Goal: Task Accomplishment & Management: Complete application form

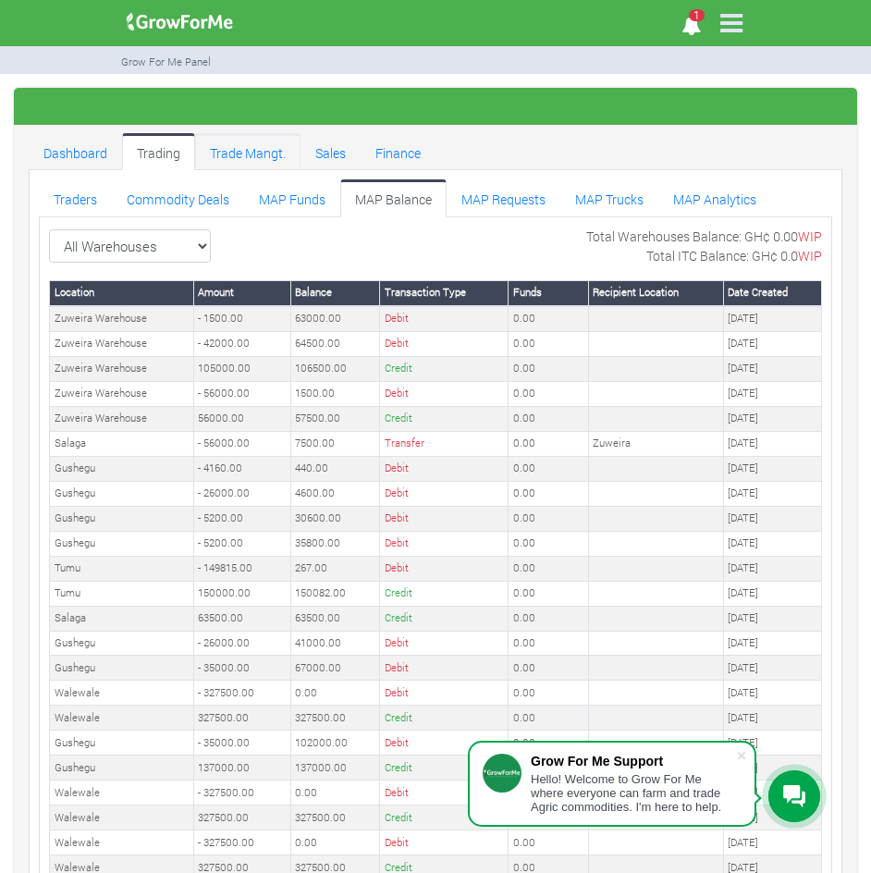
click at [242, 146] on link "Trade Mangt." at bounding box center [247, 151] width 105 height 37
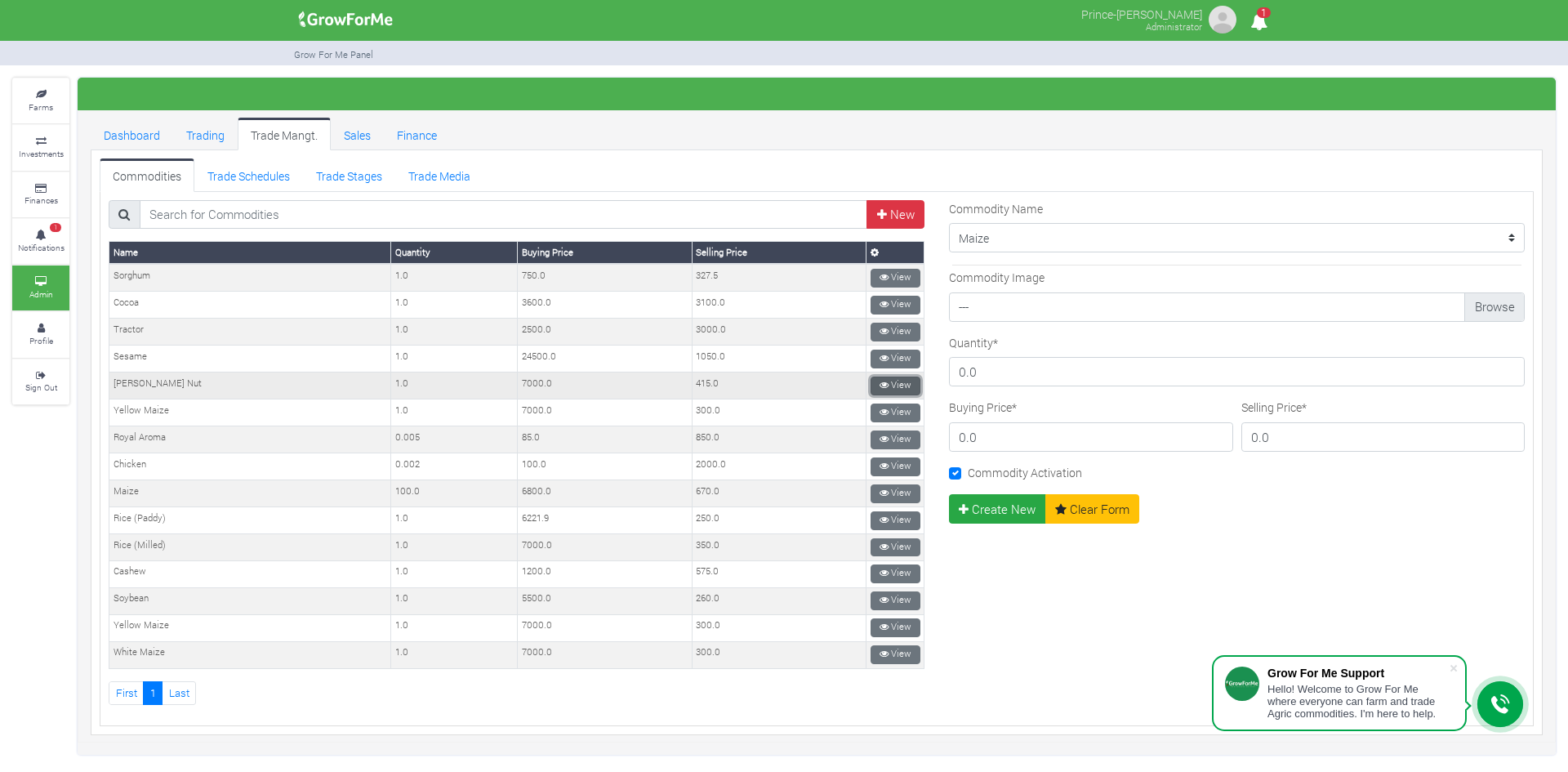
click at [871, 385] on link "View" at bounding box center [896, 385] width 49 height 19
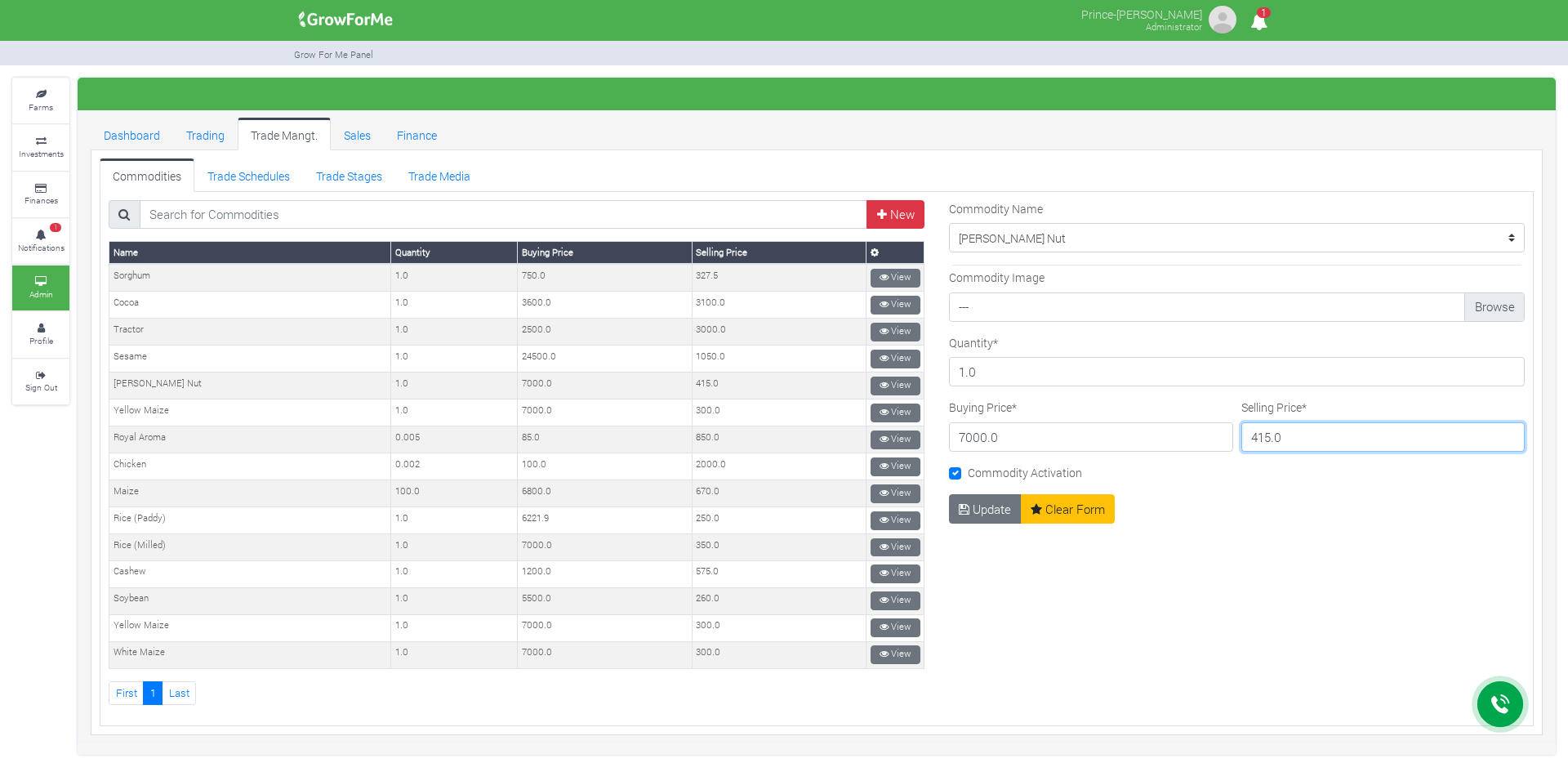
click at [1279, 443] on input "415.0" at bounding box center [1384, 436] width 284 height 29
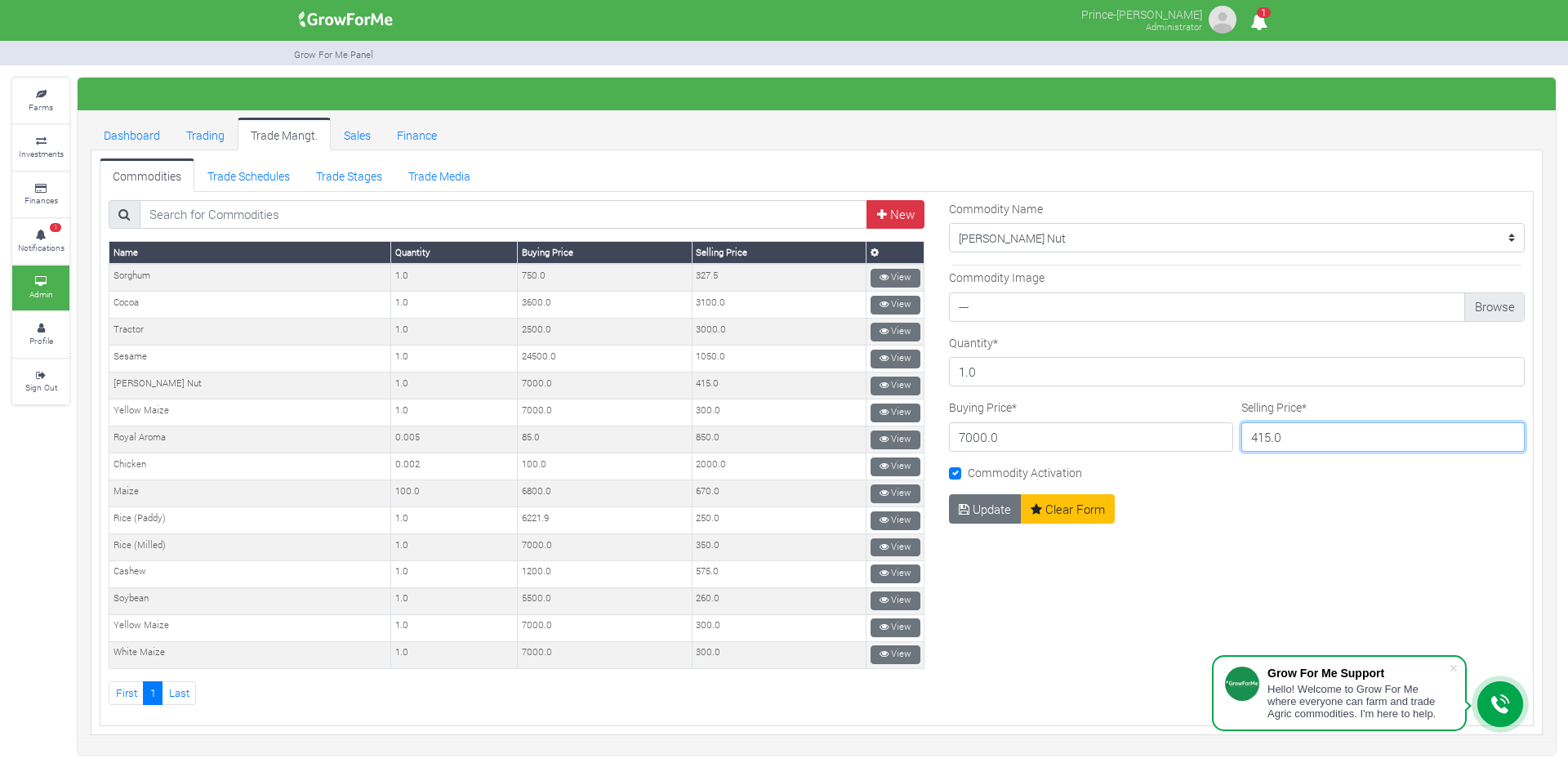
click at [1279, 443] on input "415.0" at bounding box center [1384, 436] width 284 height 29
type input "700"
click at [987, 509] on button "Update" at bounding box center [985, 508] width 72 height 29
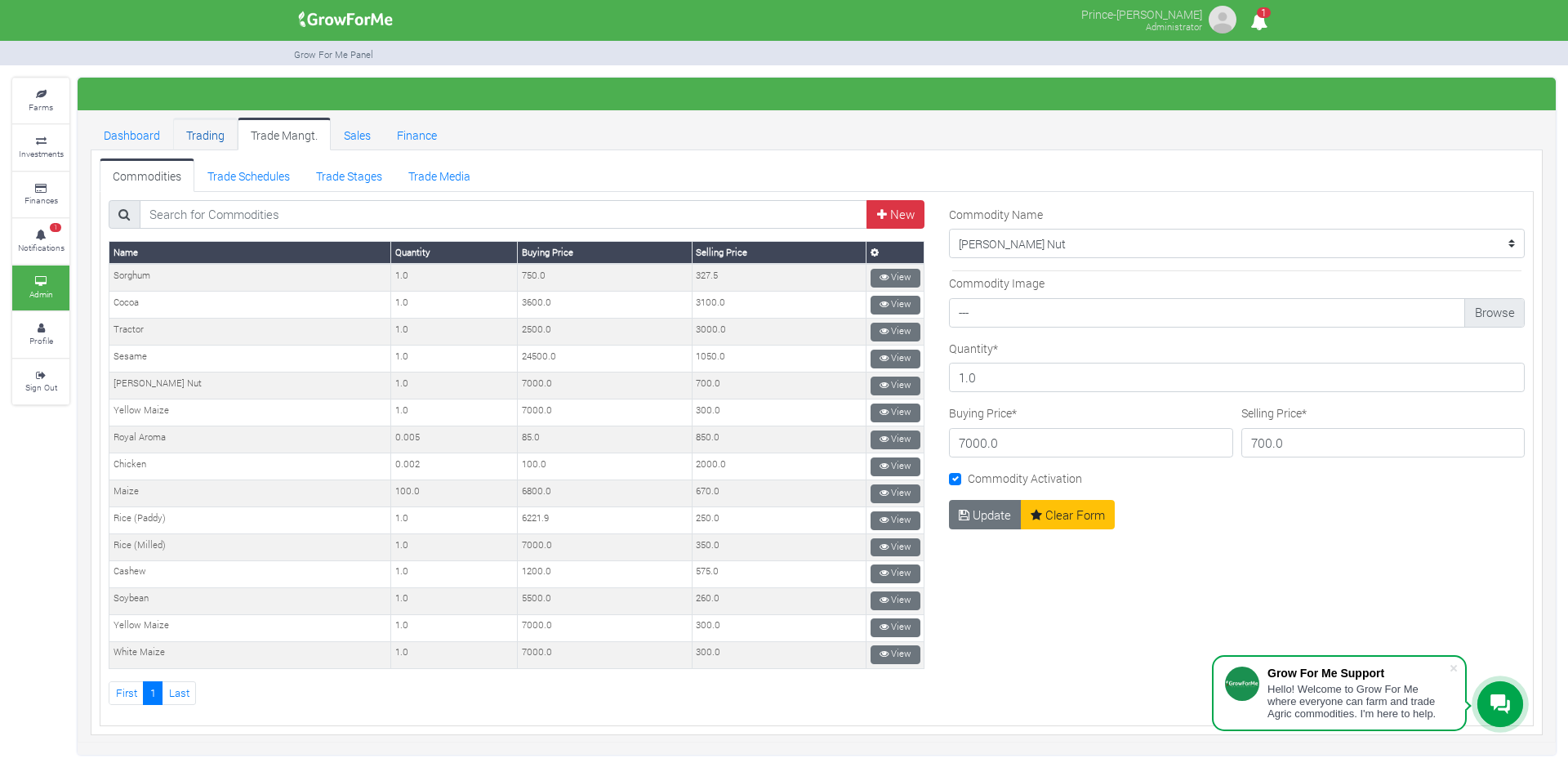
click at [206, 137] on link "Trading" at bounding box center [205, 133] width 64 height 33
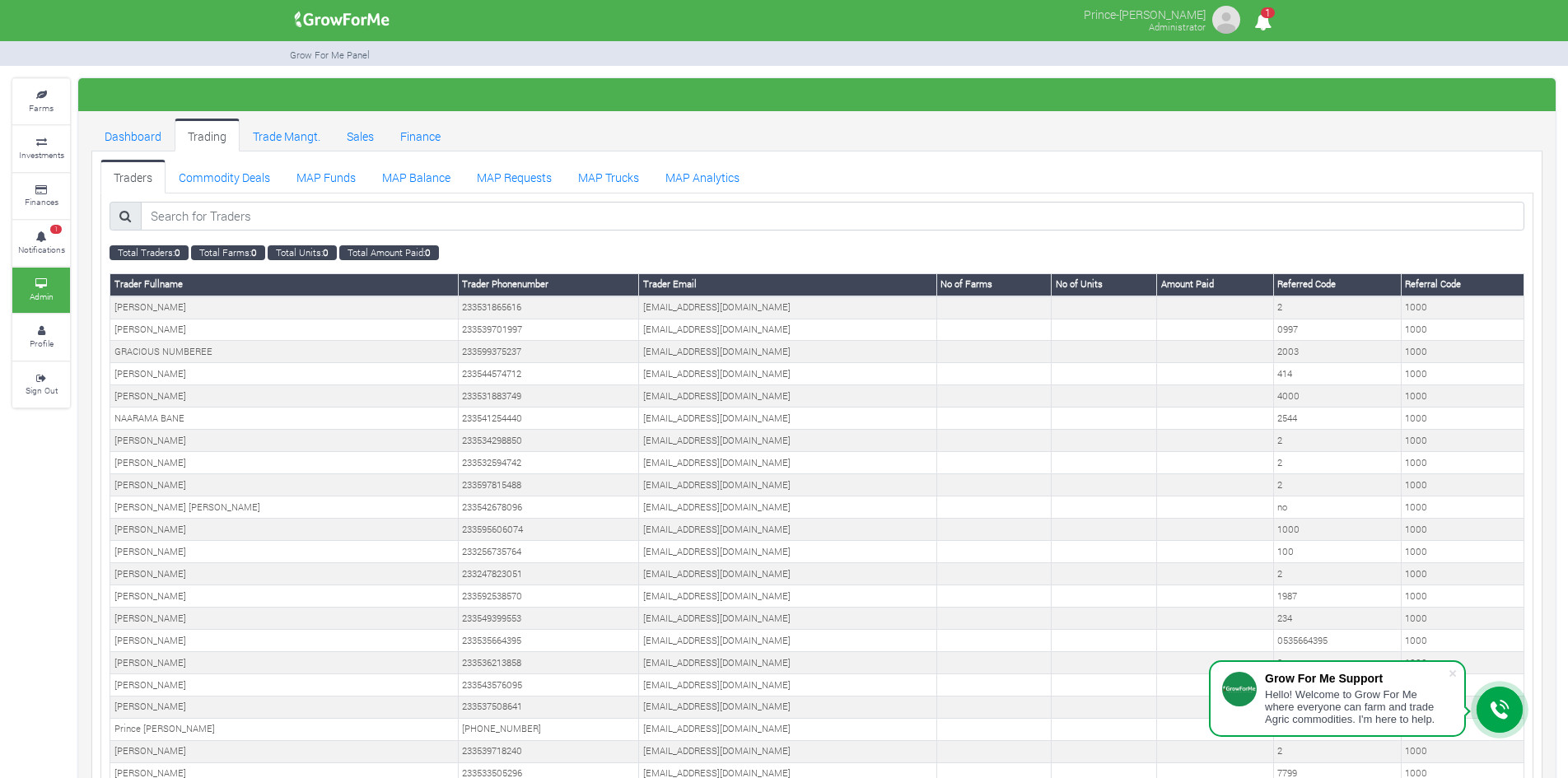
click at [921, 162] on ul "Traders Commodity Deals MAP Funds MAP Balance" at bounding box center [816, 175] width 1433 height 33
click at [500, 177] on link "MAP Requests" at bounding box center [515, 175] width 102 height 33
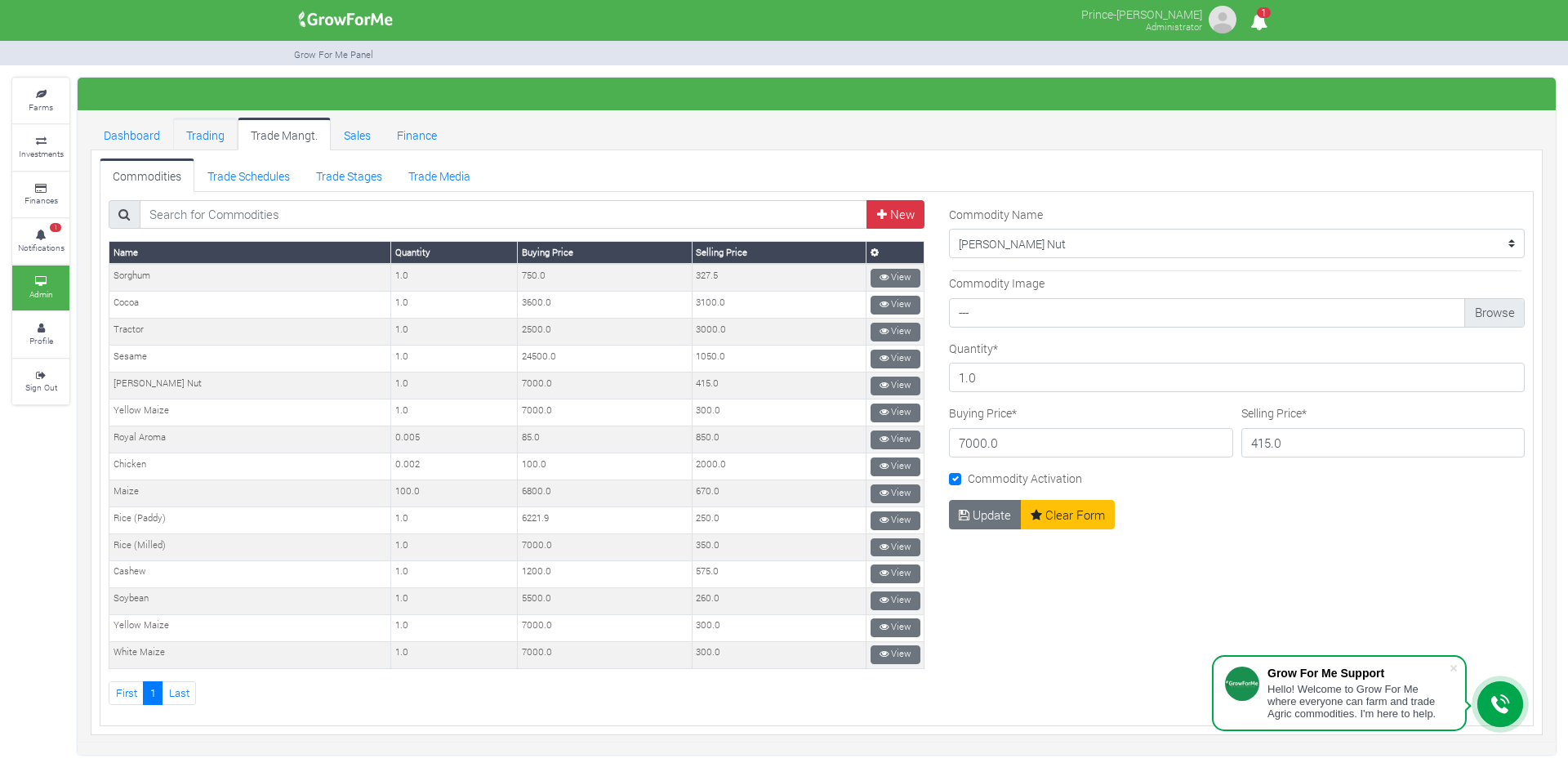
click at [198, 134] on link "Trading" at bounding box center [205, 133] width 64 height 33
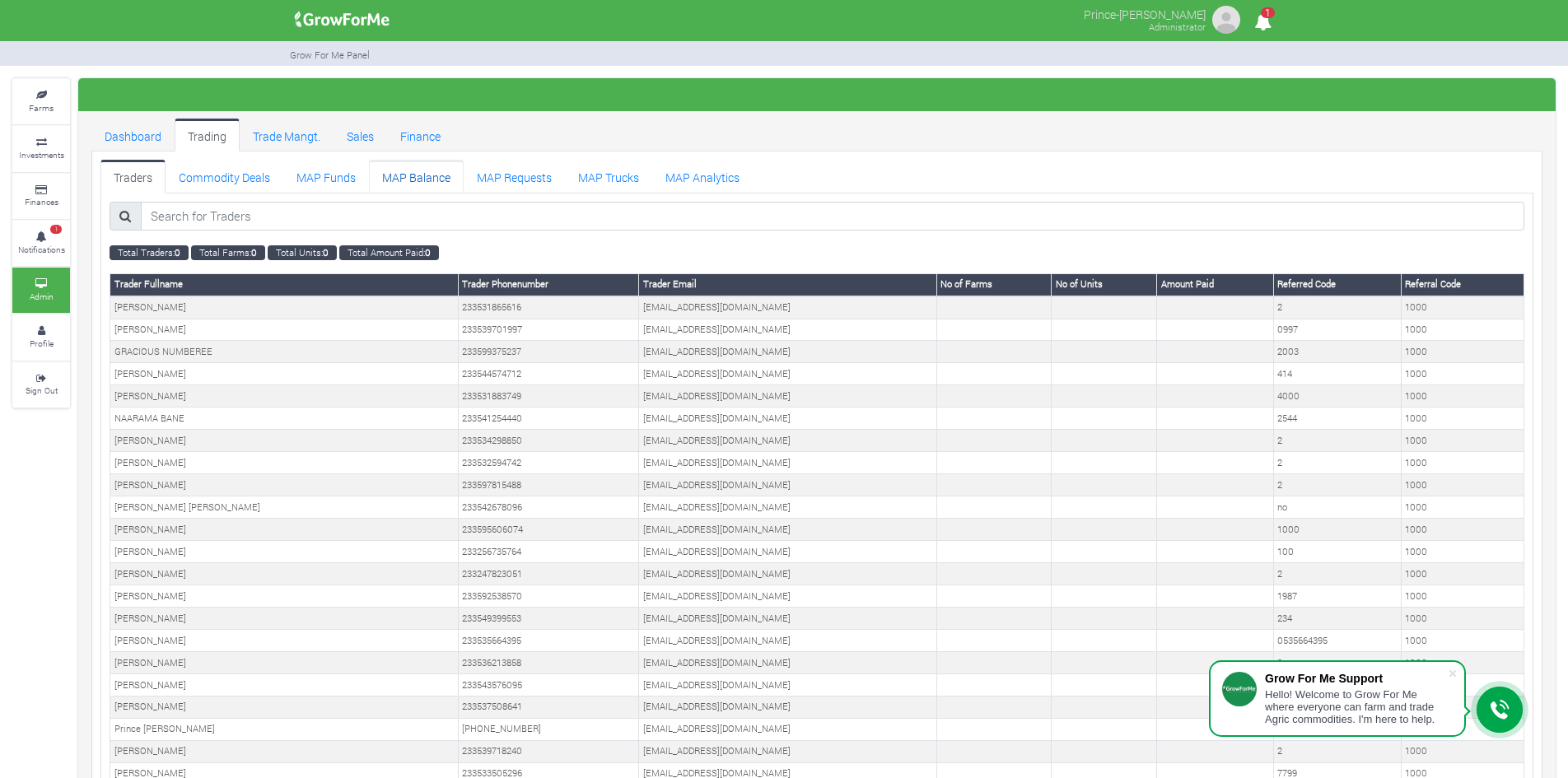
click at [397, 175] on link "MAP Balance" at bounding box center [416, 175] width 94 height 33
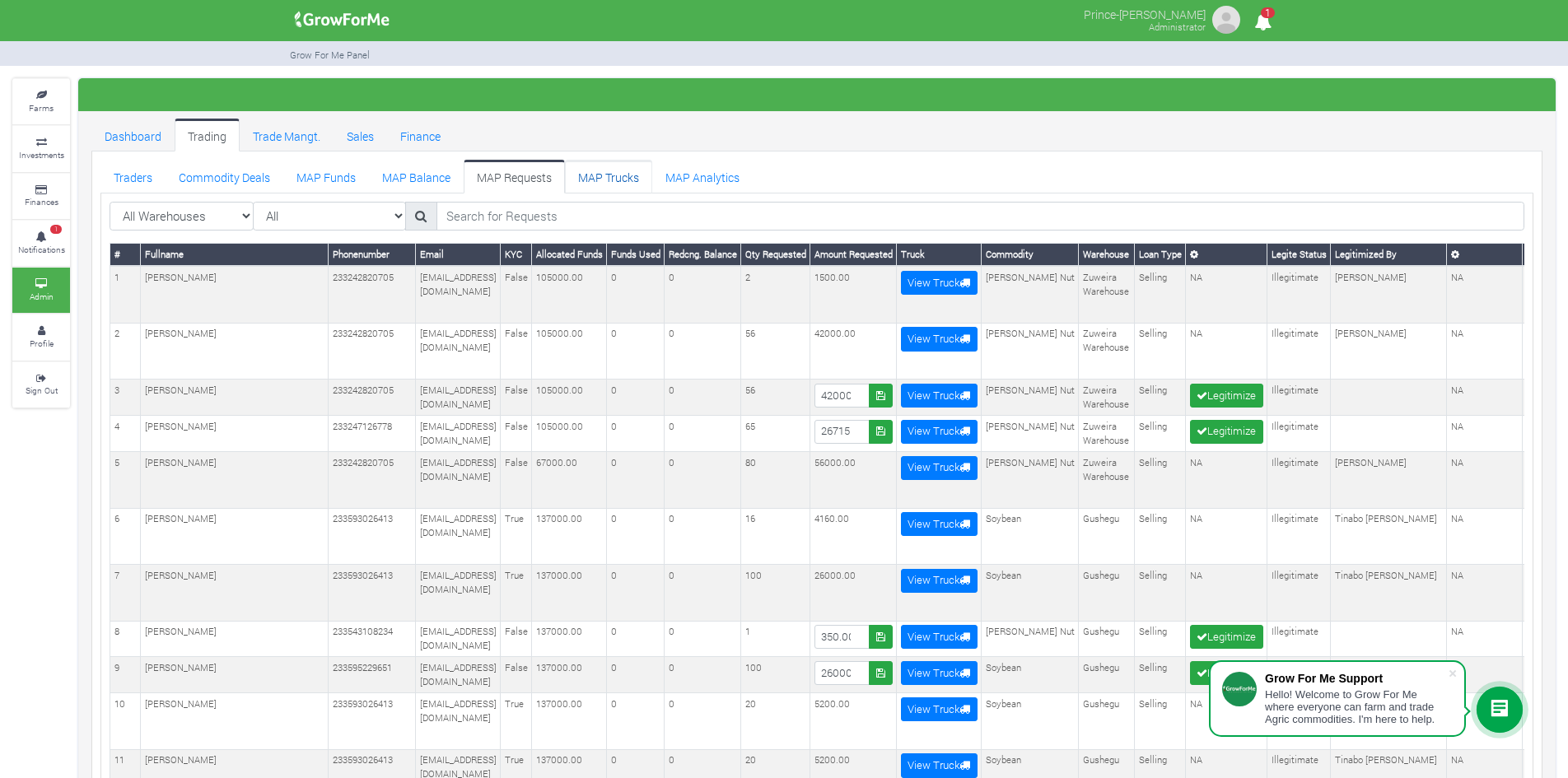
click at [579, 173] on link "MAP Trucks" at bounding box center [608, 175] width 87 height 33
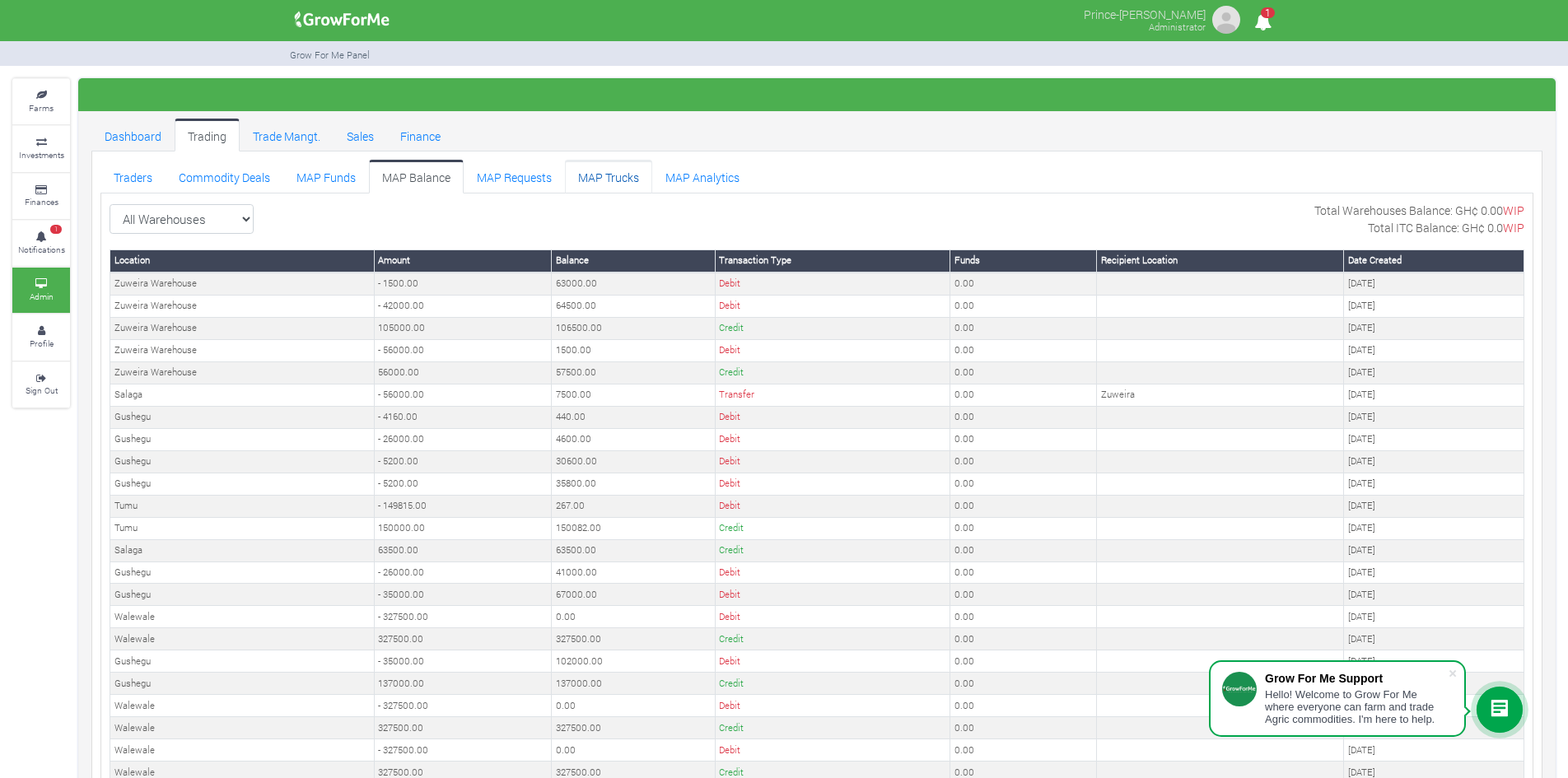
click at [587, 175] on link "MAP Trucks" at bounding box center [608, 175] width 87 height 33
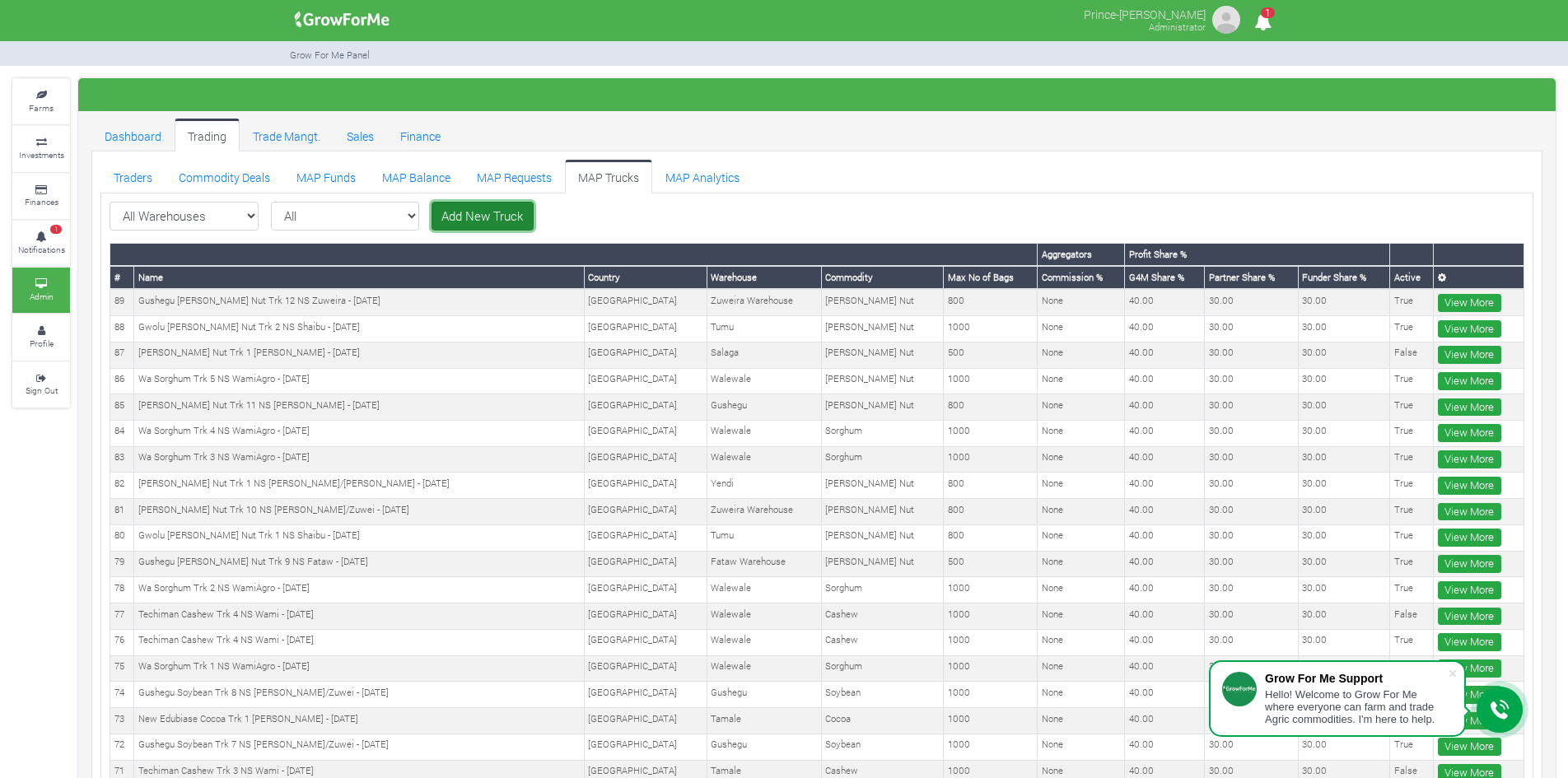
click at [446, 219] on link "Add New Truck" at bounding box center [483, 216] width 102 height 29
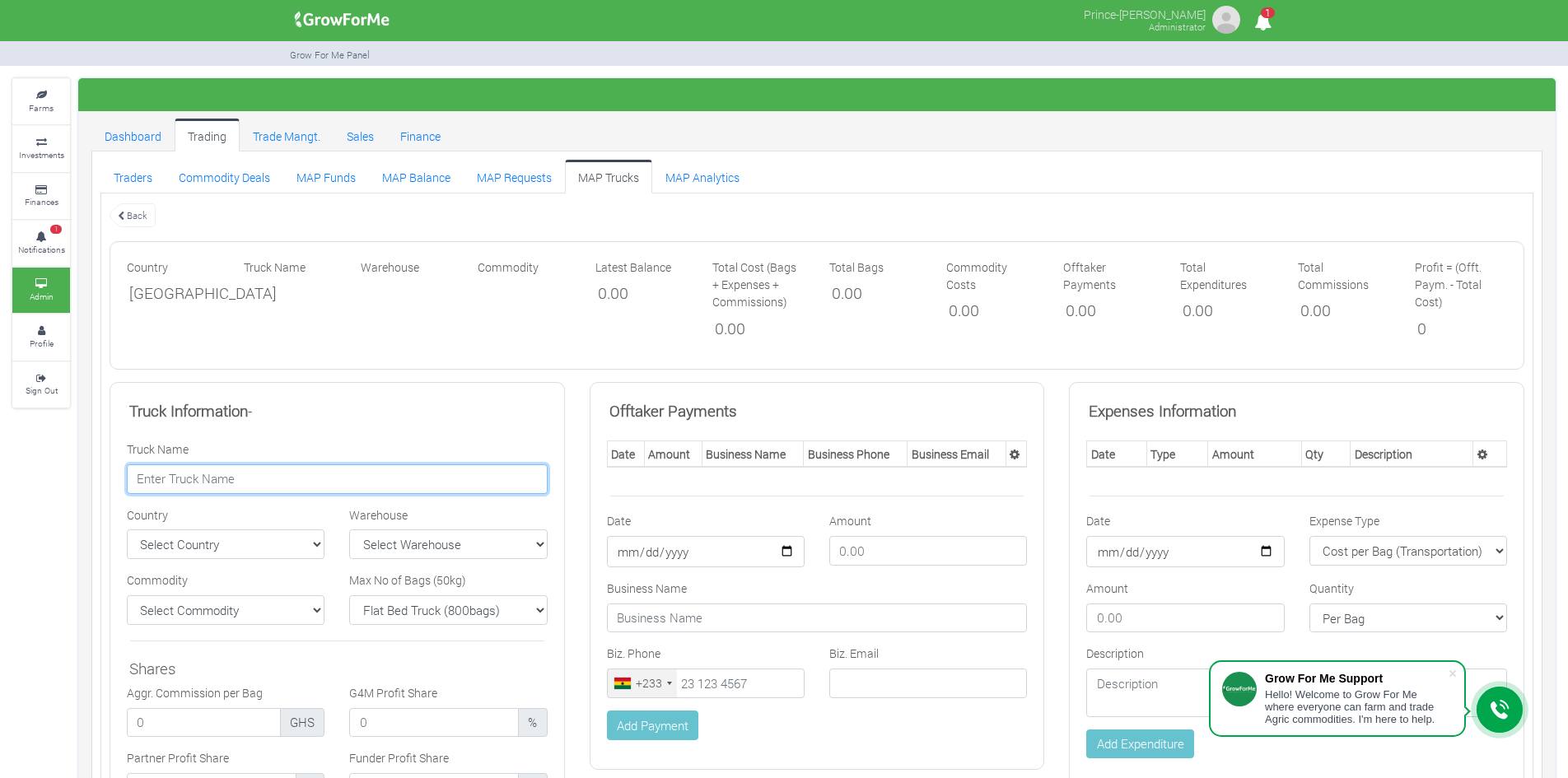
click at [327, 468] on input "text" at bounding box center [337, 479] width 421 height 29
paste input "Gushegu [PERSON_NAME] Nut Trk 13 NS Zuweira - [DATE]"
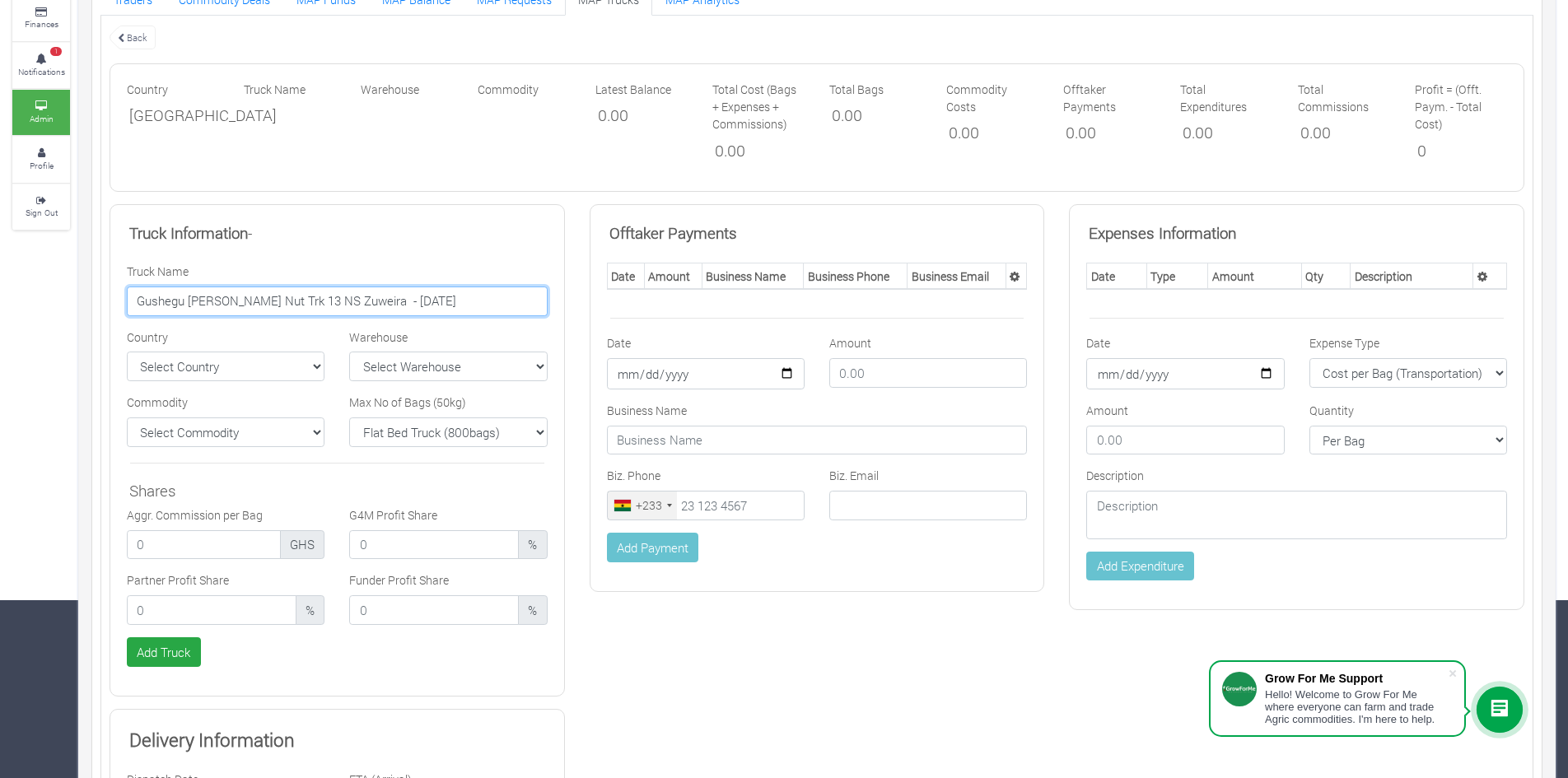
scroll to position [179, 0]
type input "Gushegu [PERSON_NAME] Nut Trk 13 NS Zuweira - [DATE]"
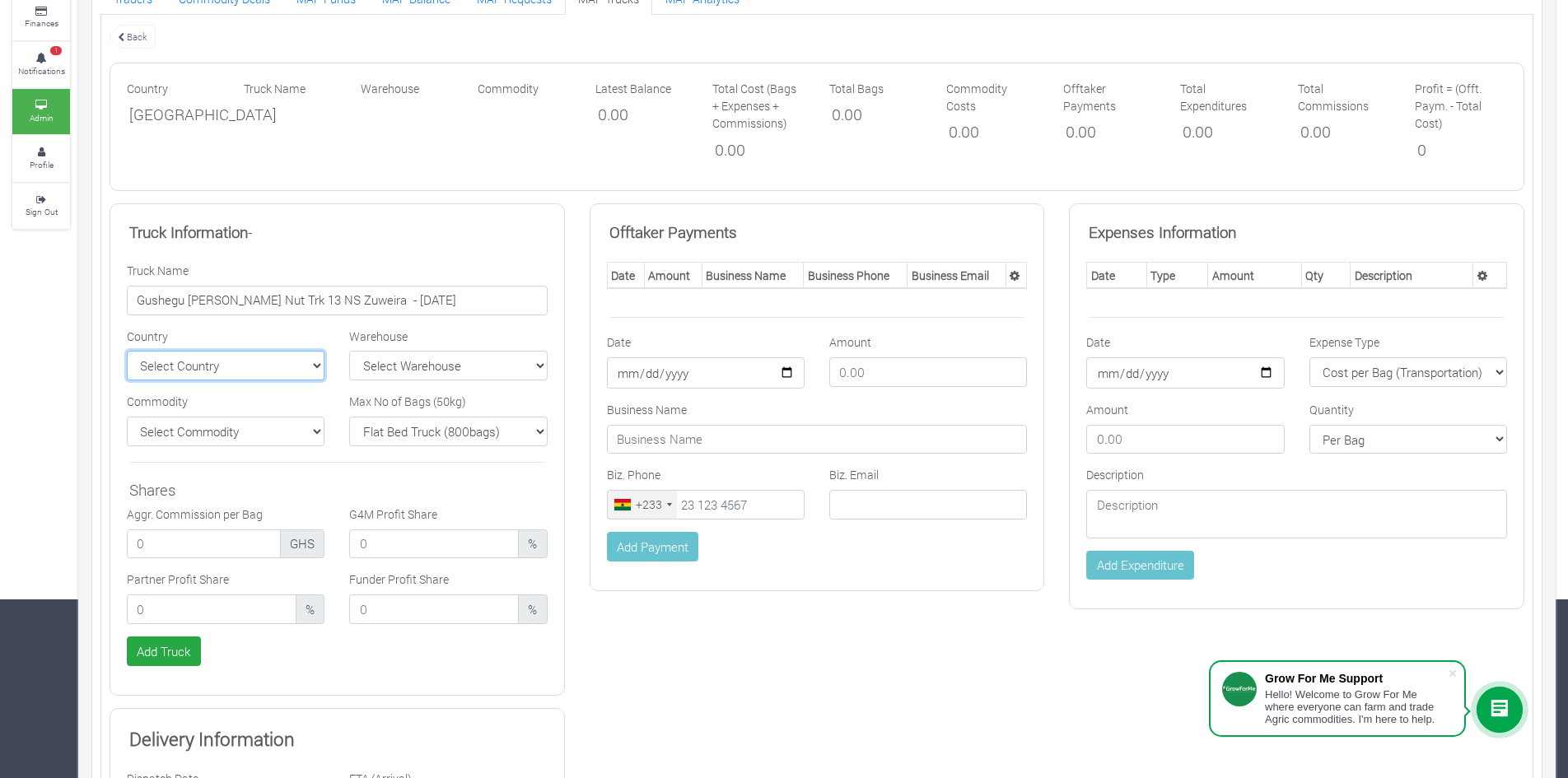
click at [305, 370] on select "Select Country [GEOGRAPHIC_DATA] [GEOGRAPHIC_DATA]" at bounding box center [225, 365] width 198 height 29
select select "[GEOGRAPHIC_DATA]"
click at [126, 351] on select "Select Country [GEOGRAPHIC_DATA] [GEOGRAPHIC_DATA]" at bounding box center [225, 365] width 198 height 29
click at [500, 359] on select "Select Warehouse TDX Navrongo [GEOGRAPHIC_DATA] Garu ([GEOGRAPHIC_DATA]) [GEOGR…" at bounding box center [448, 365] width 198 height 29
select select "24"
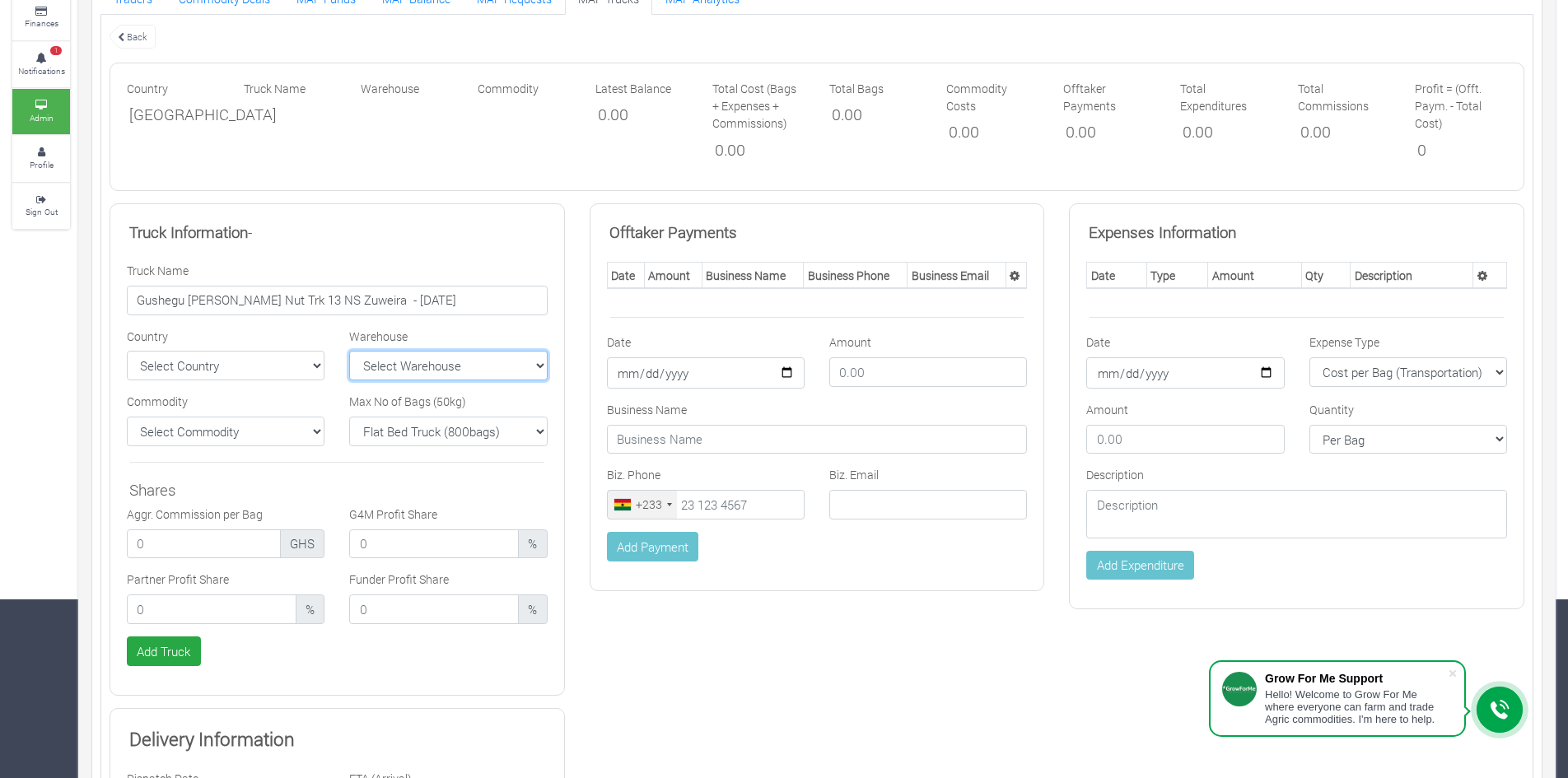
click at [349, 351] on select "Select Warehouse TDX Navrongo [GEOGRAPHIC_DATA] Garu ([GEOGRAPHIC_DATA]) [GEOGR…" at bounding box center [448, 365] width 198 height 29
click at [457, 434] on select "Flat Bed Truck (800bags) Bucket Truck (1000bags) Rhino Truck 1 (500bags) Rhino …" at bounding box center [448, 431] width 198 height 29
select select "500"
click at [349, 417] on select "Flat Bed Truck (800bags) Bucket Truck (1000bags) Rhino Truck 1 (500bags) Rhino …" at bounding box center [448, 431] width 198 height 29
click at [311, 436] on select "Select Commodity Yellow Maize Chicken Tractor Royal Aroma [GEOGRAPHIC_DATA]" at bounding box center [225, 431] width 198 height 29
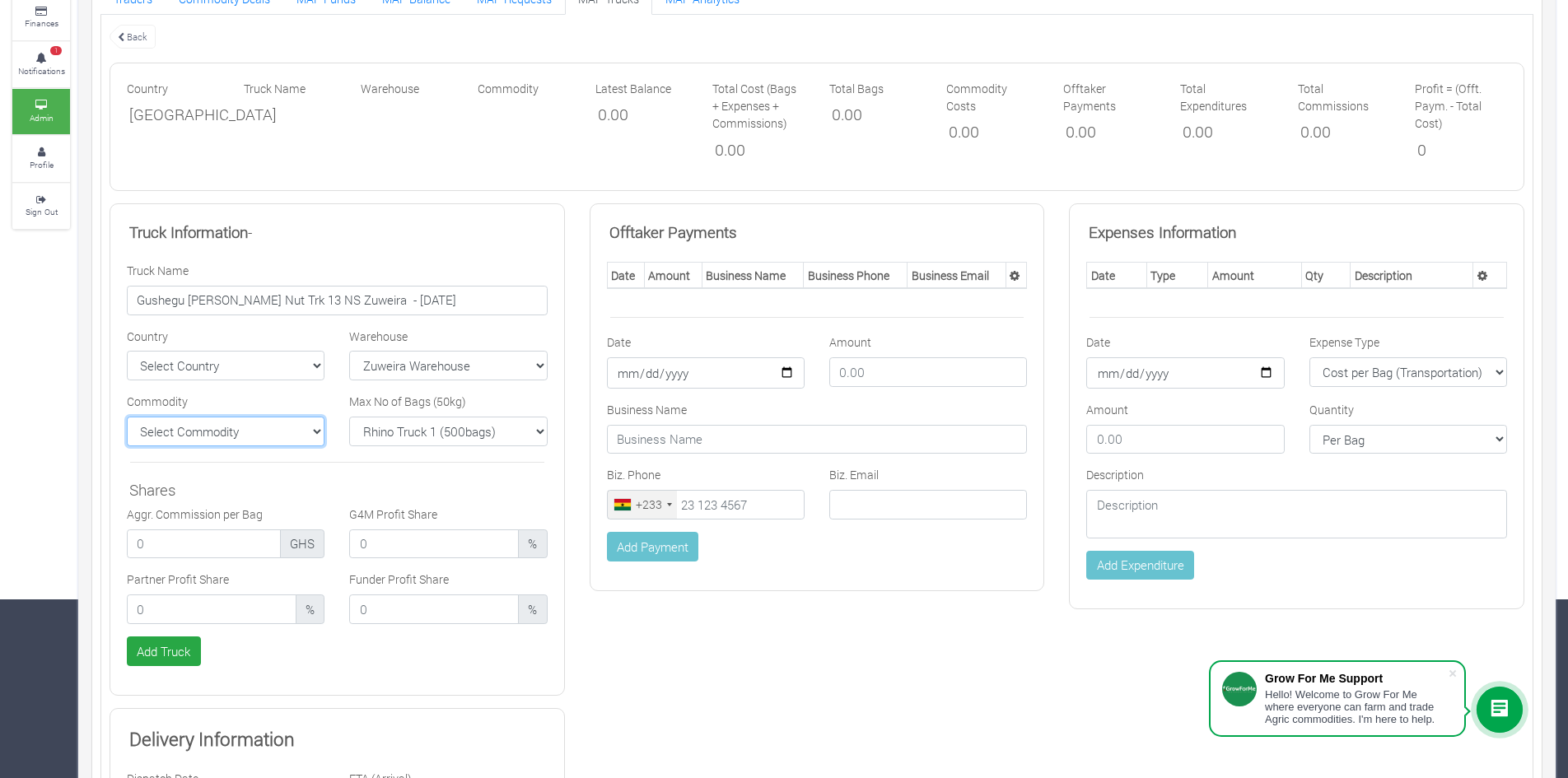
select select "11"
click at [126, 417] on select "Select Commodity Yellow Maize Chicken Tractor Royal Aroma [GEOGRAPHIC_DATA]" at bounding box center [225, 431] width 198 height 29
click at [221, 601] on input "number" at bounding box center [211, 609] width 169 height 29
type input "30.00"
click at [370, 608] on input "number" at bounding box center [434, 609] width 169 height 29
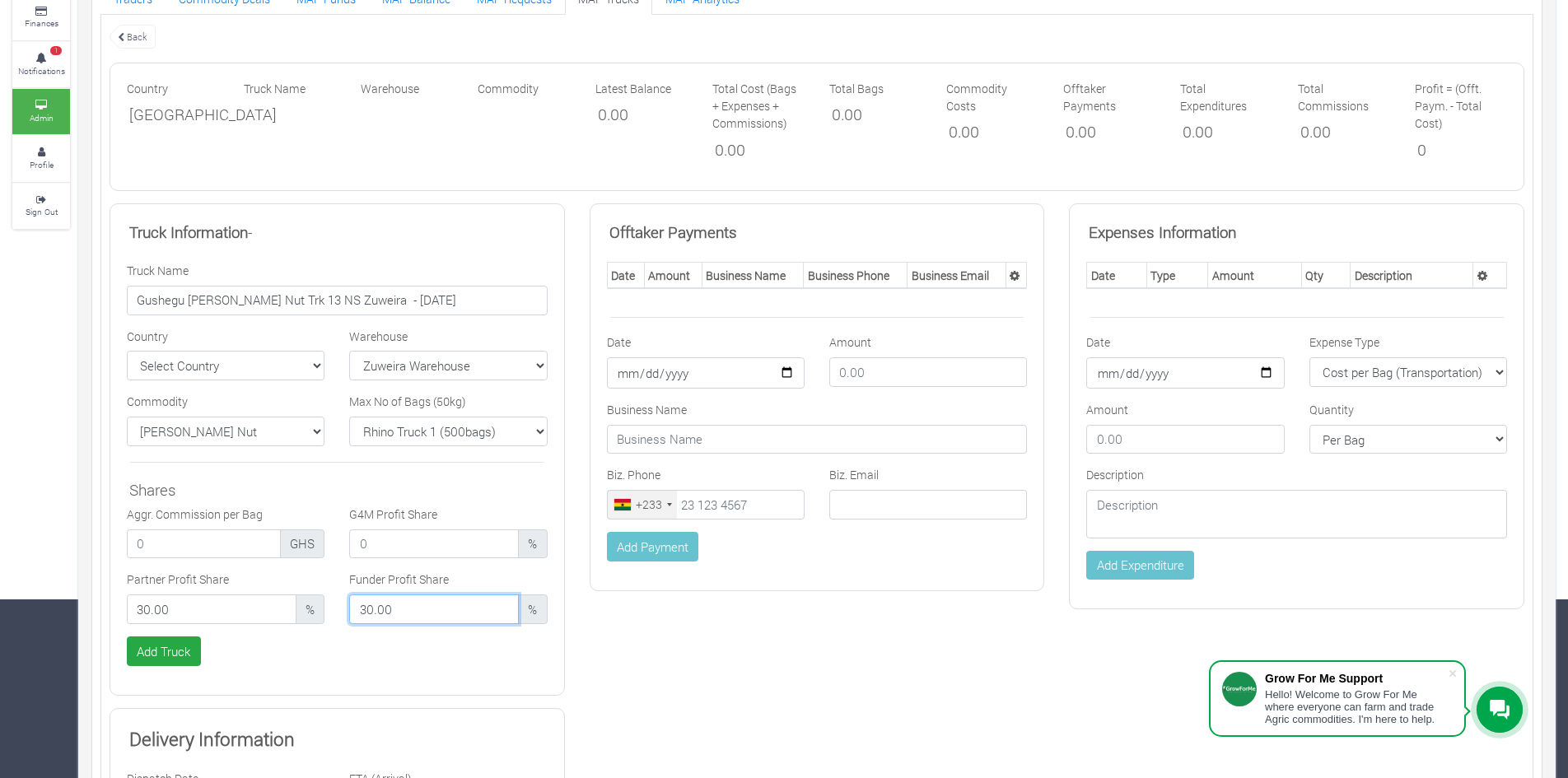
type input "30.00"
click at [388, 546] on input "number" at bounding box center [434, 544] width 169 height 29
type input "40.00"
click at [164, 651] on button "Add Truck" at bounding box center [163, 651] width 74 height 29
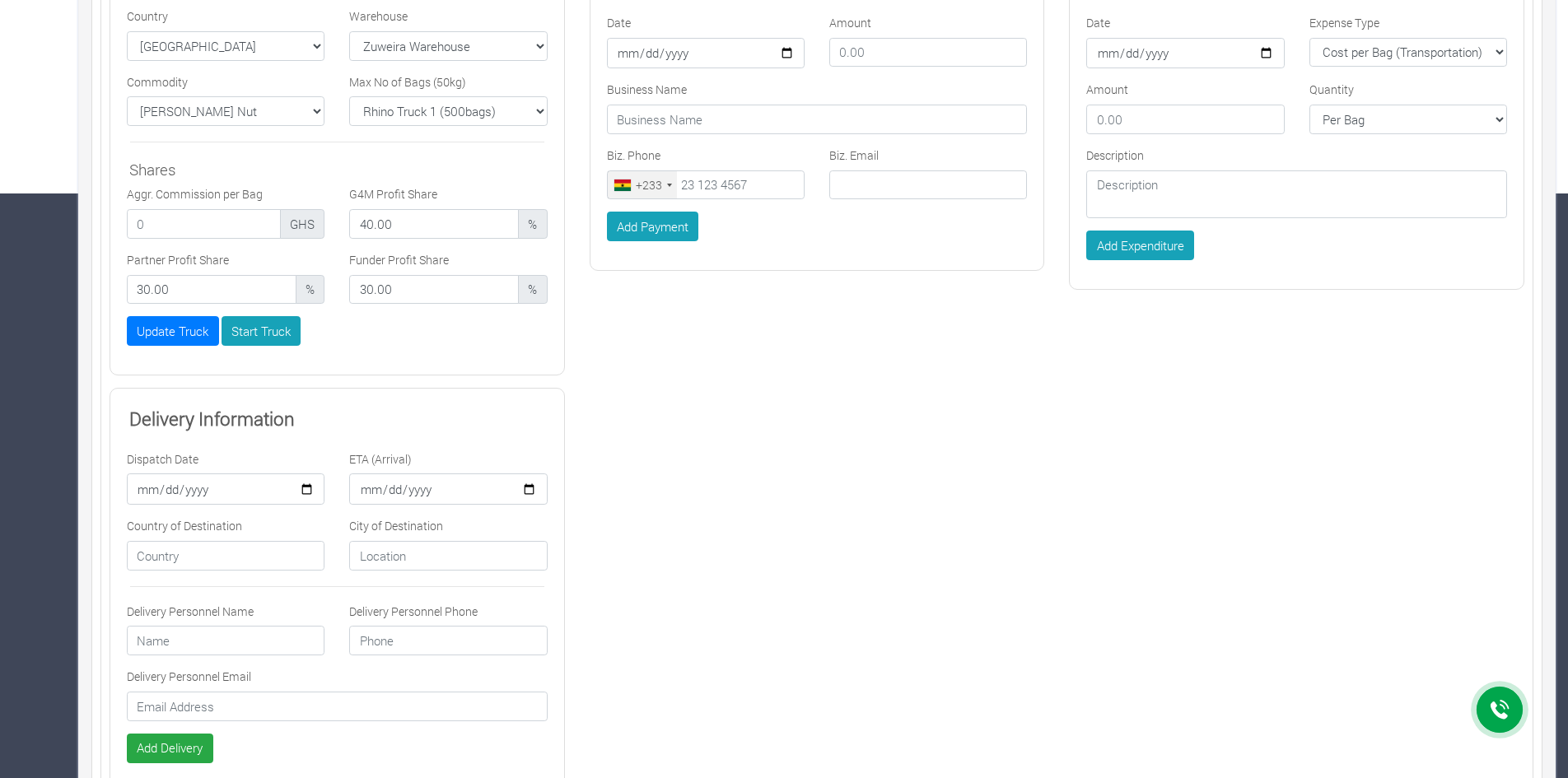
scroll to position [836, 0]
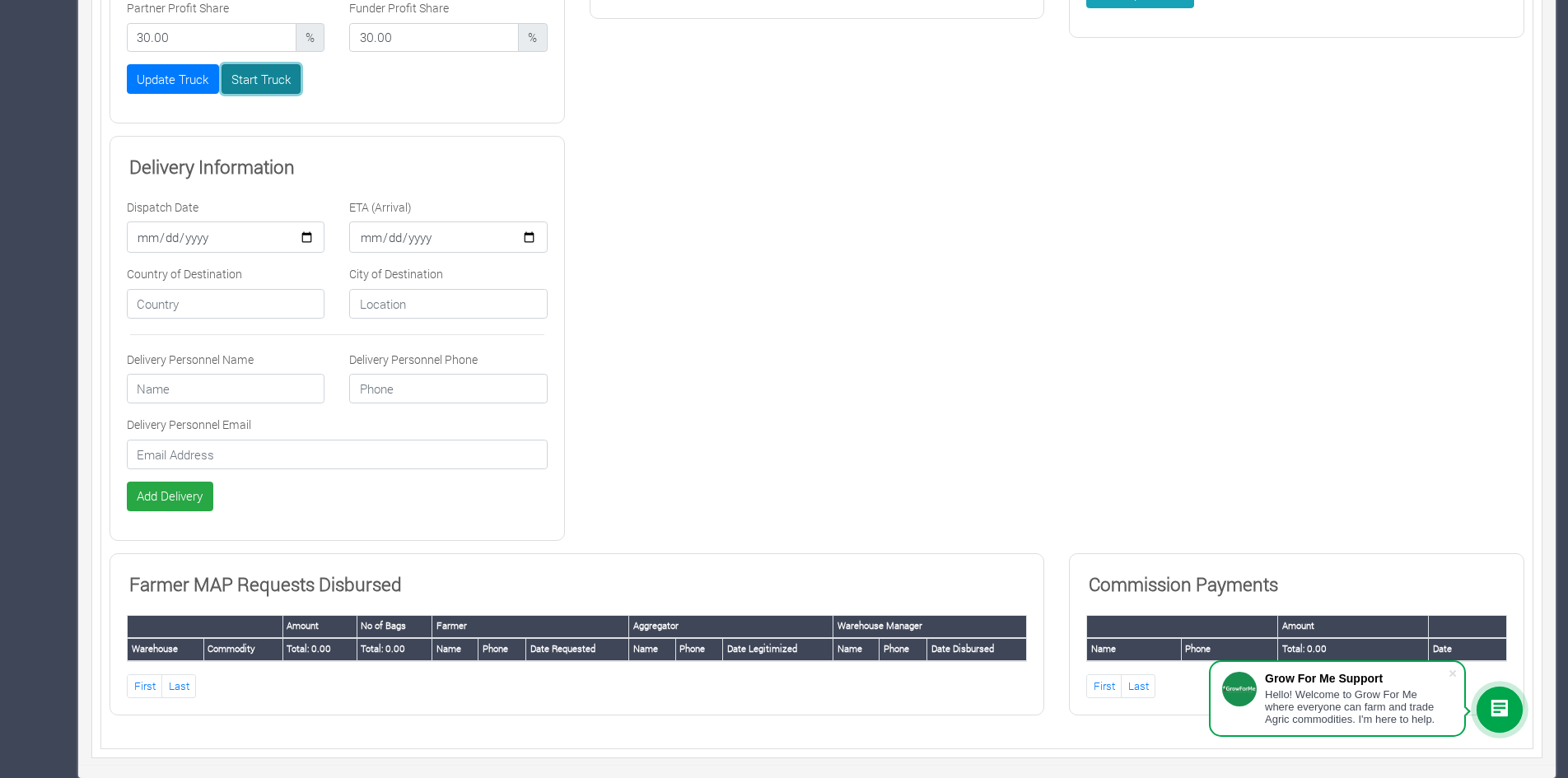
click at [258, 85] on button "Start Truck" at bounding box center [262, 78] width 80 height 29
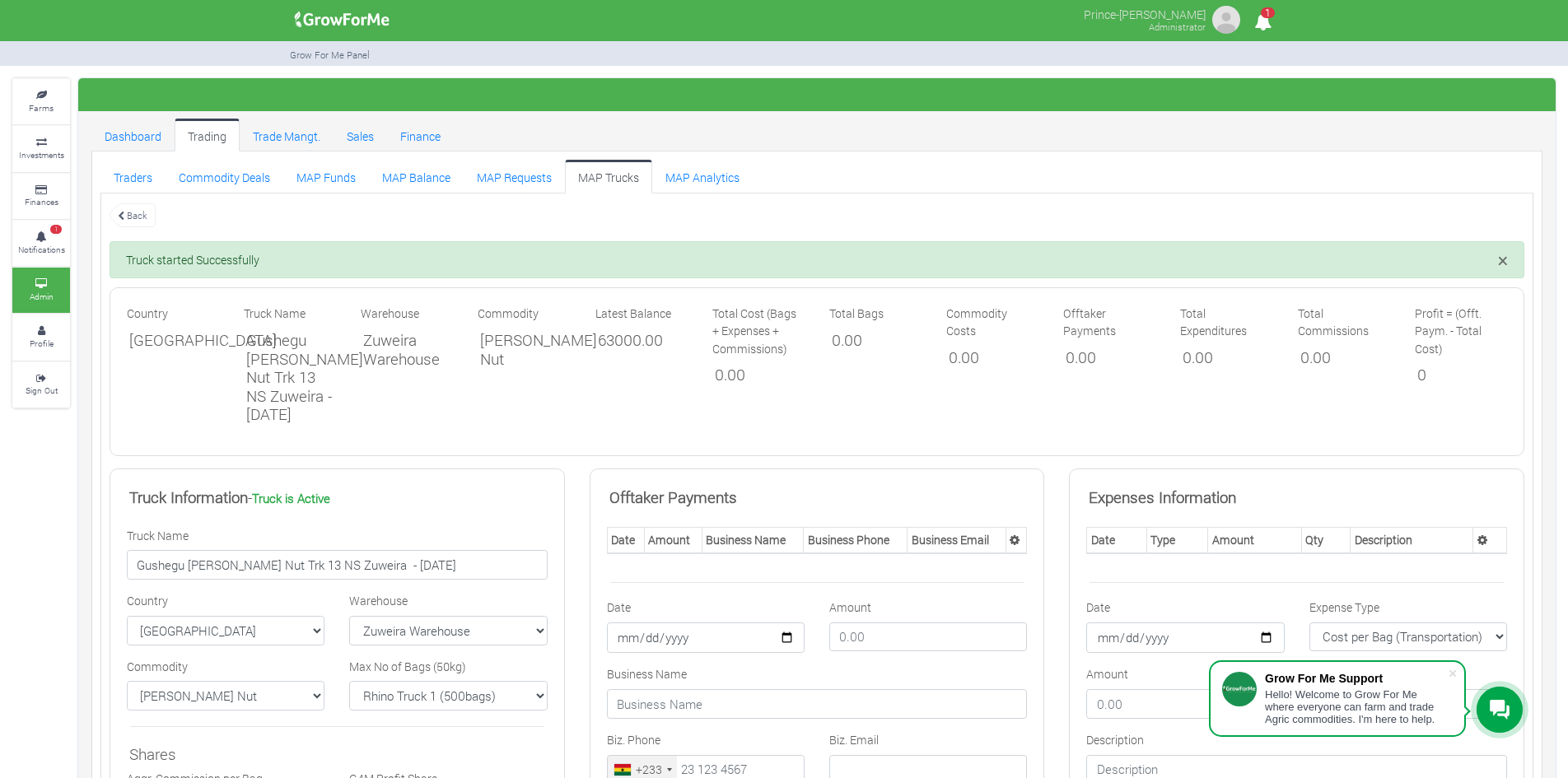
click at [612, 170] on link "MAP Trucks" at bounding box center [608, 175] width 87 height 33
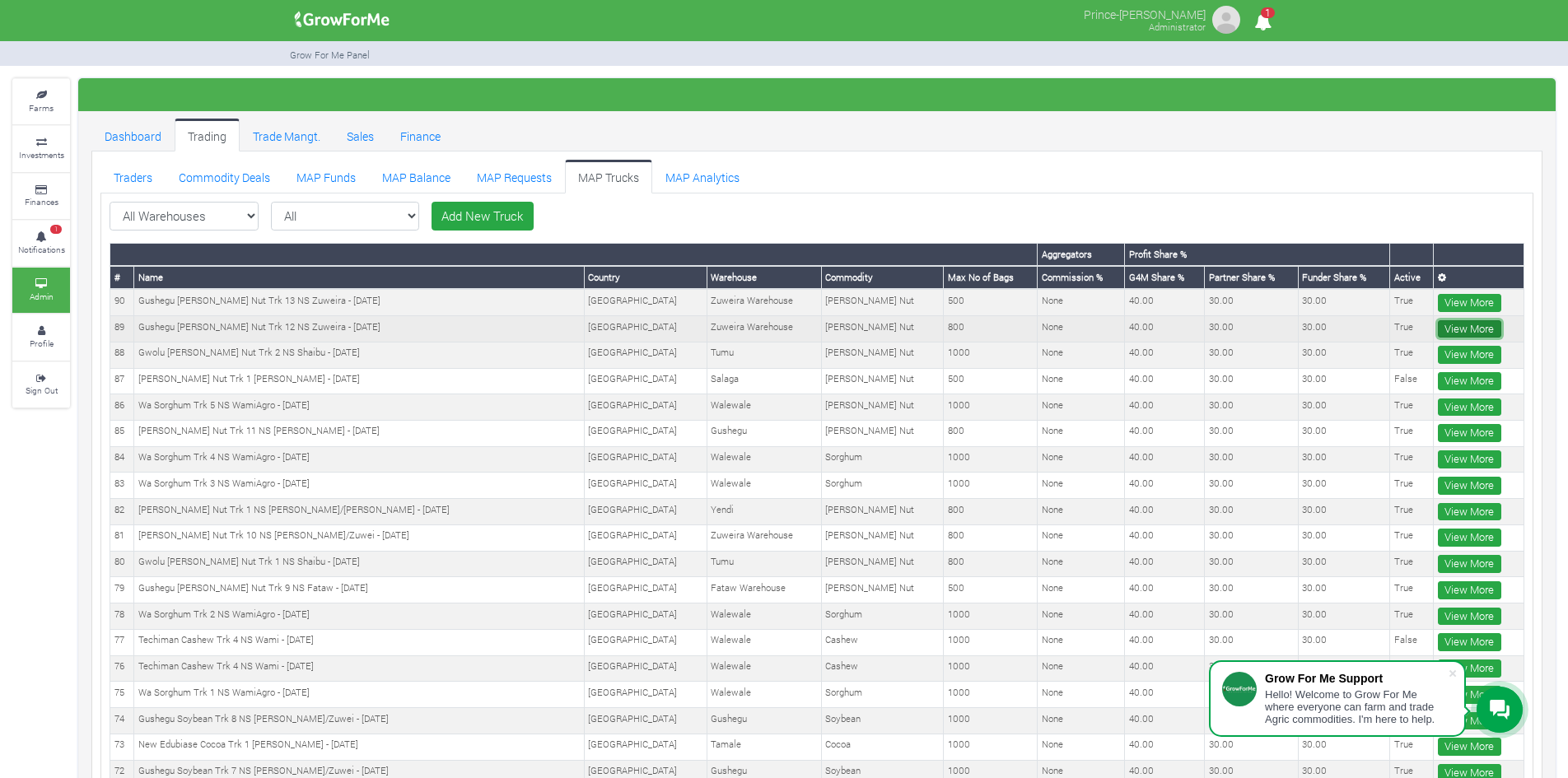
click at [1459, 326] on link "View More" at bounding box center [1468, 329] width 63 height 18
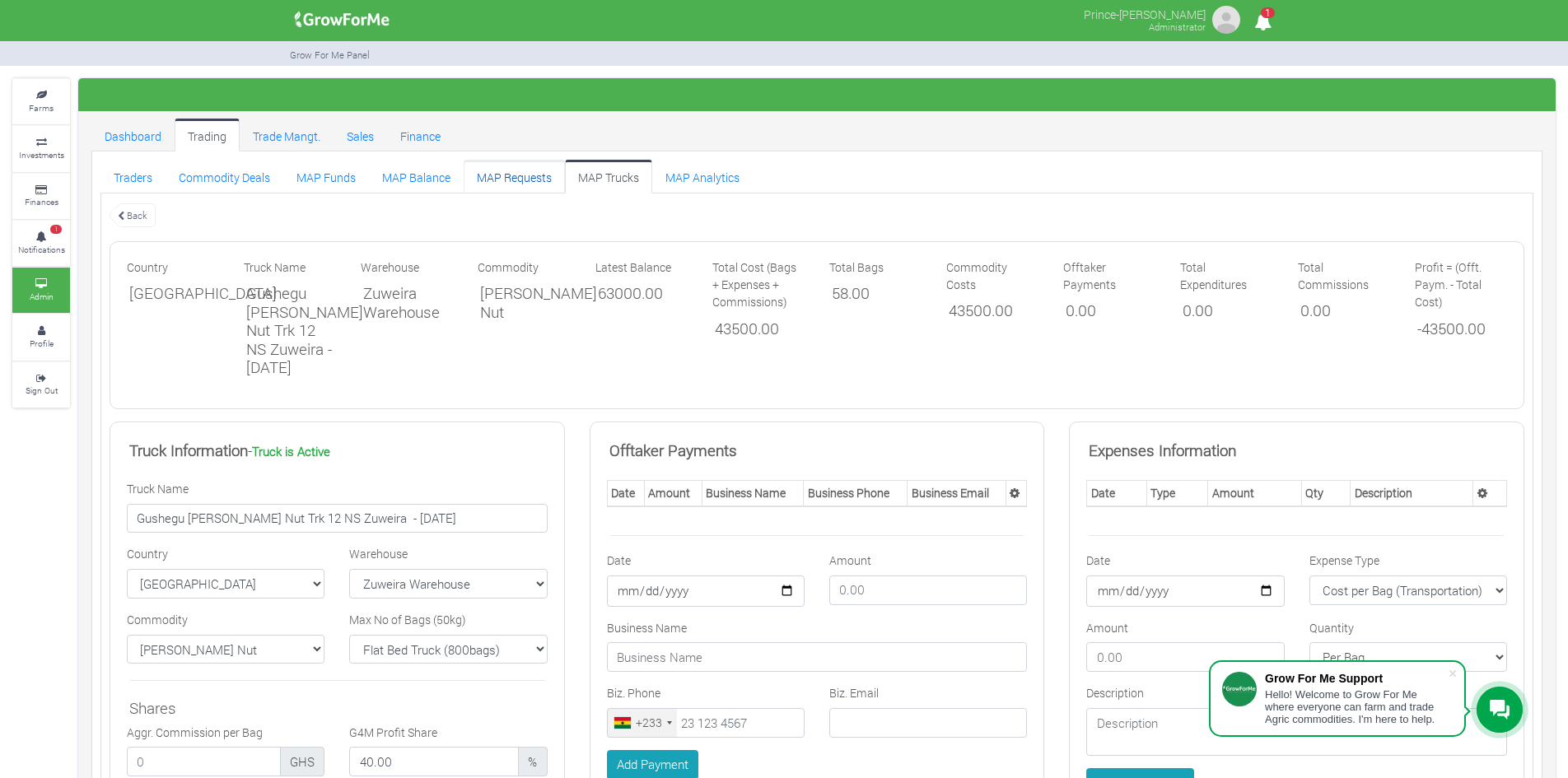
click at [502, 182] on link "MAP Requests" at bounding box center [515, 175] width 102 height 33
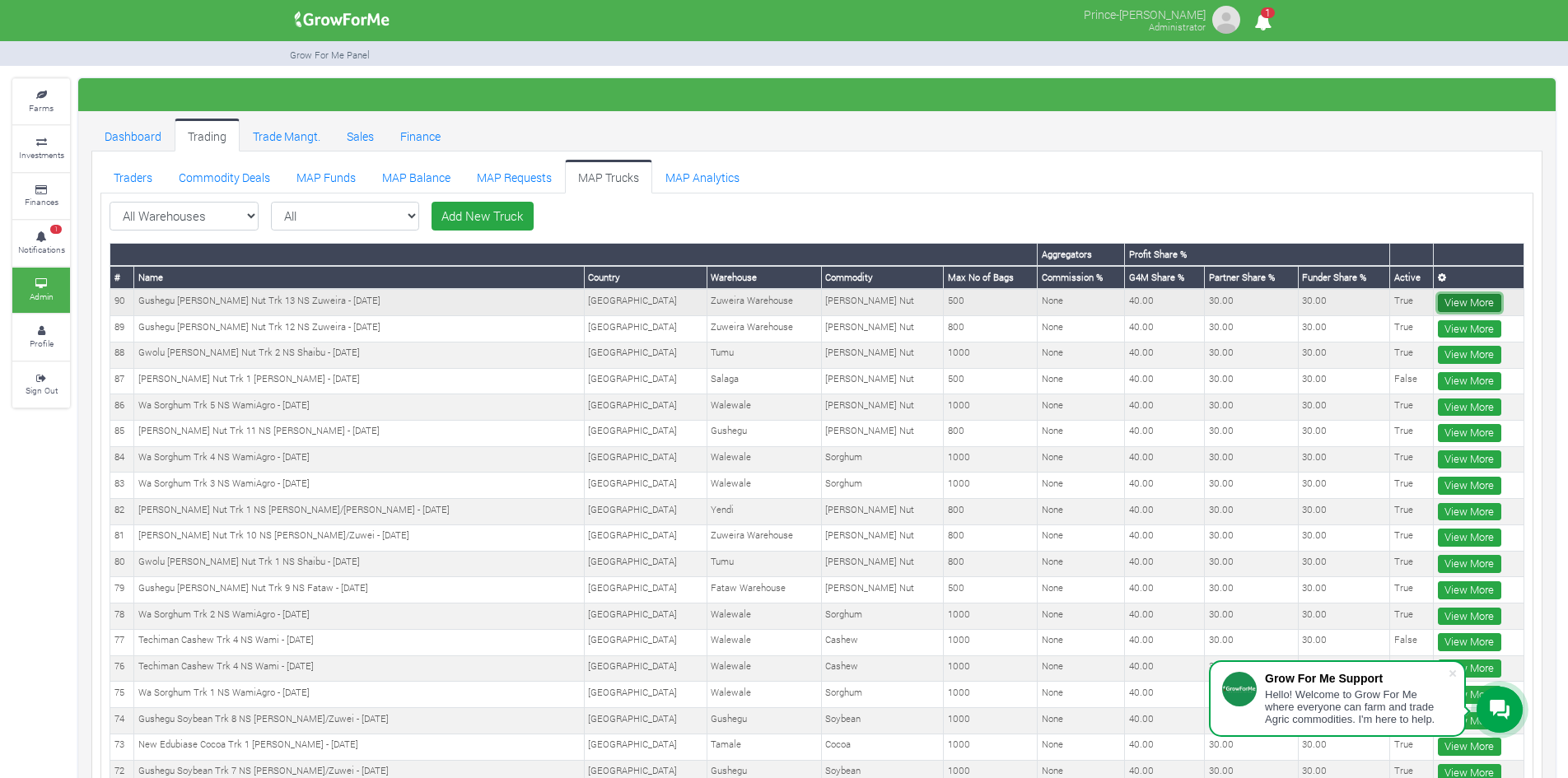
click at [1447, 294] on link "View More" at bounding box center [1468, 303] width 63 height 18
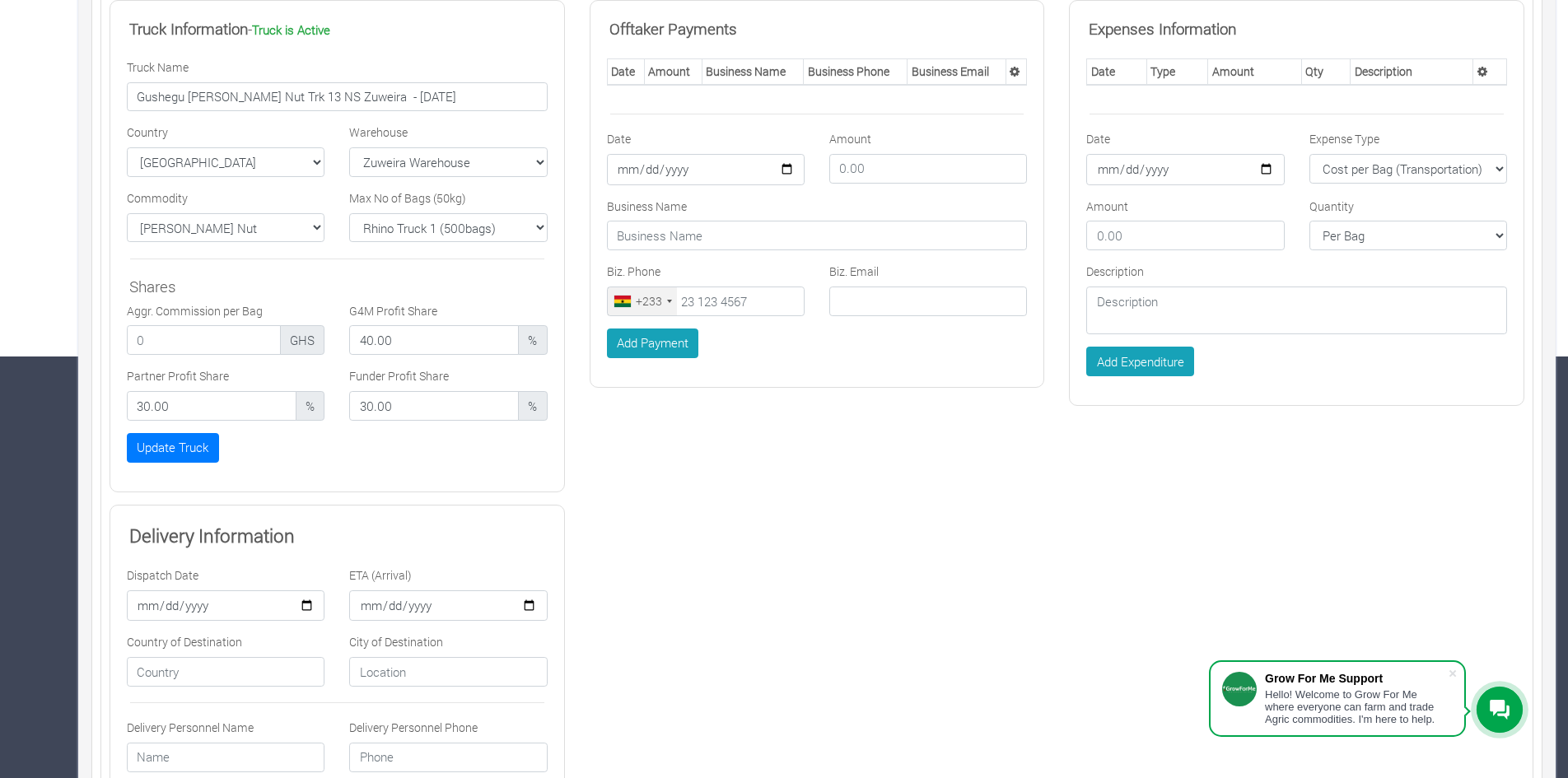
scroll to position [406, 0]
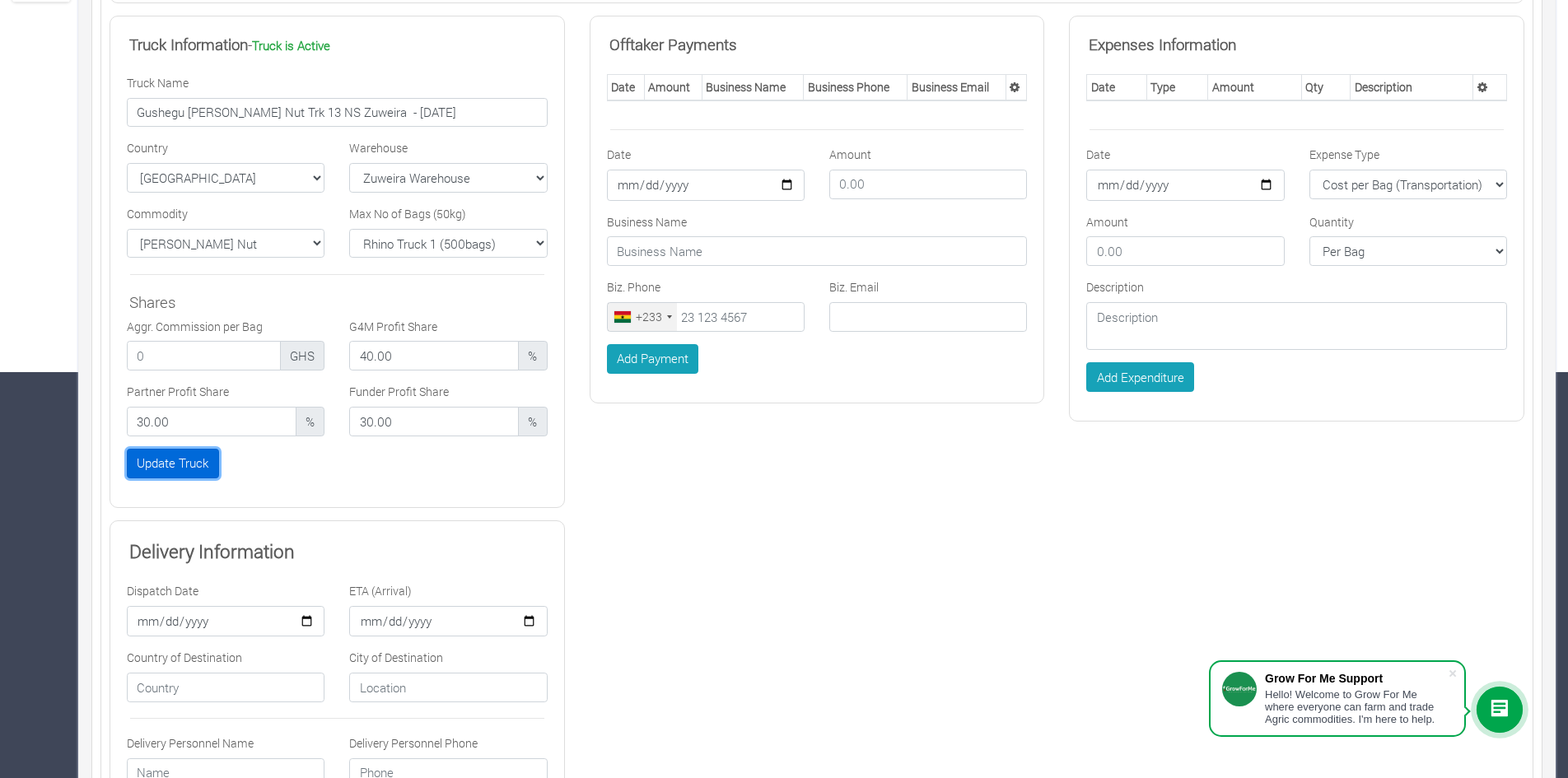
click at [195, 471] on button "Update Truck" at bounding box center [173, 463] width 93 height 29
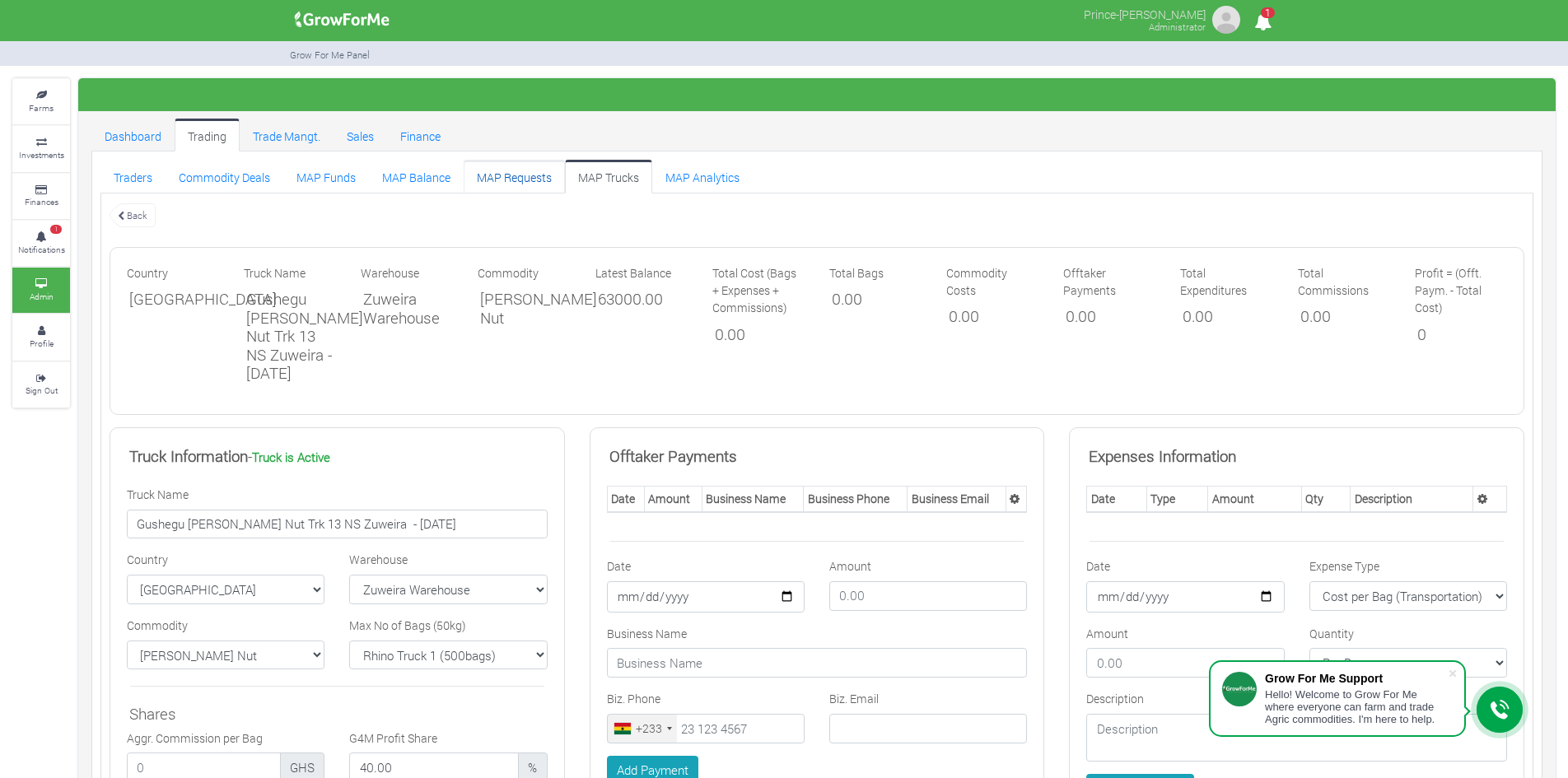
click at [508, 180] on link "MAP Requests" at bounding box center [515, 175] width 102 height 33
